Goal: Find specific page/section

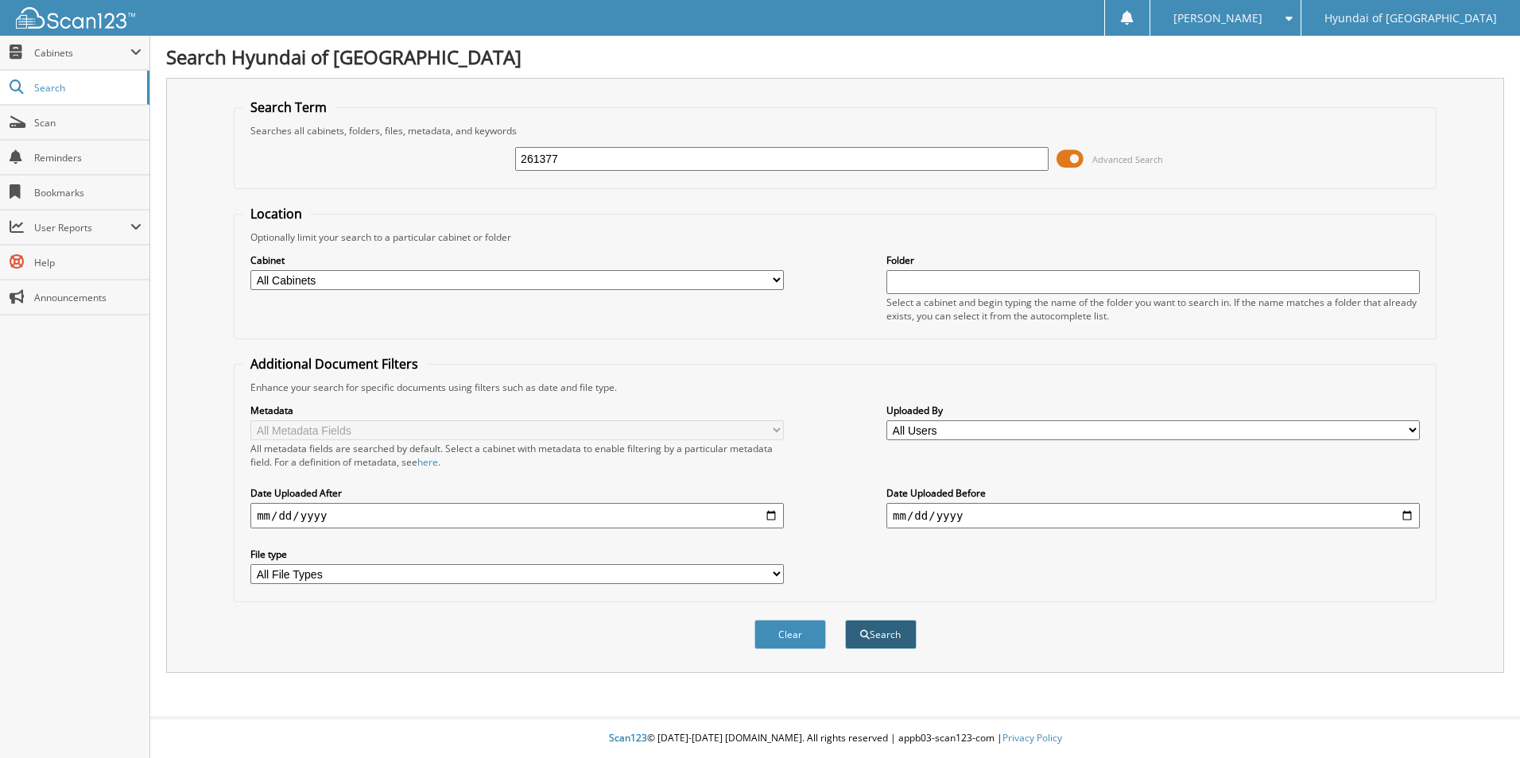
type input "261377"
click at [869, 637] on button "Search" at bounding box center [881, 634] width 72 height 29
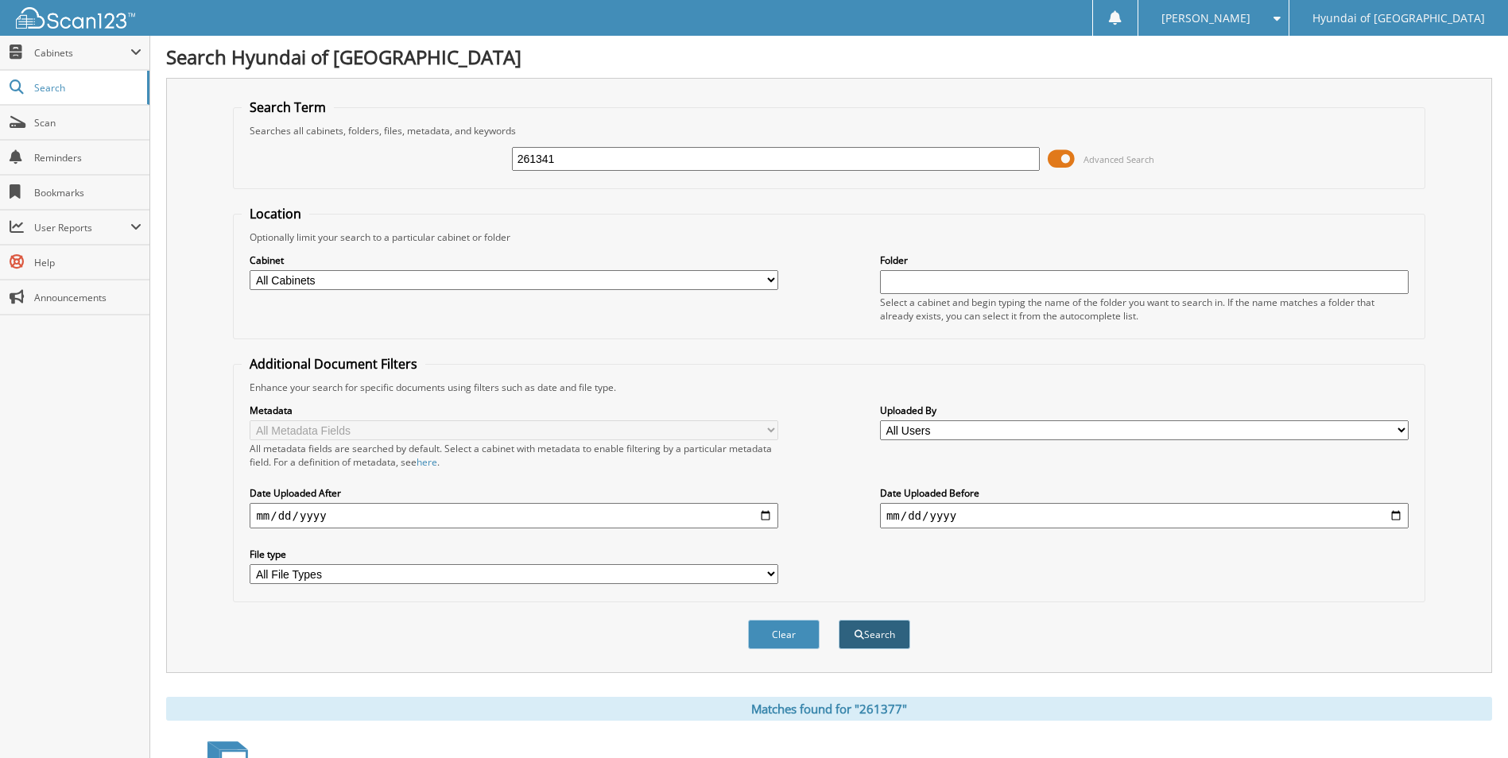
type input "261341"
click at [890, 642] on button "Search" at bounding box center [874, 634] width 72 height 29
